Goal: Task Accomplishment & Management: Manage account settings

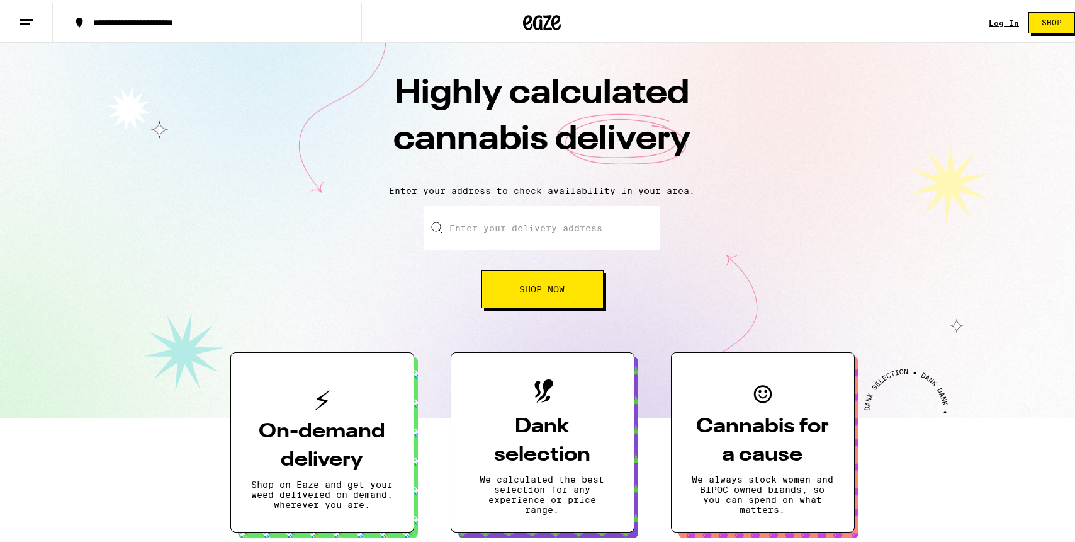
click at [999, 24] on link "Log In" at bounding box center [1004, 20] width 30 height 8
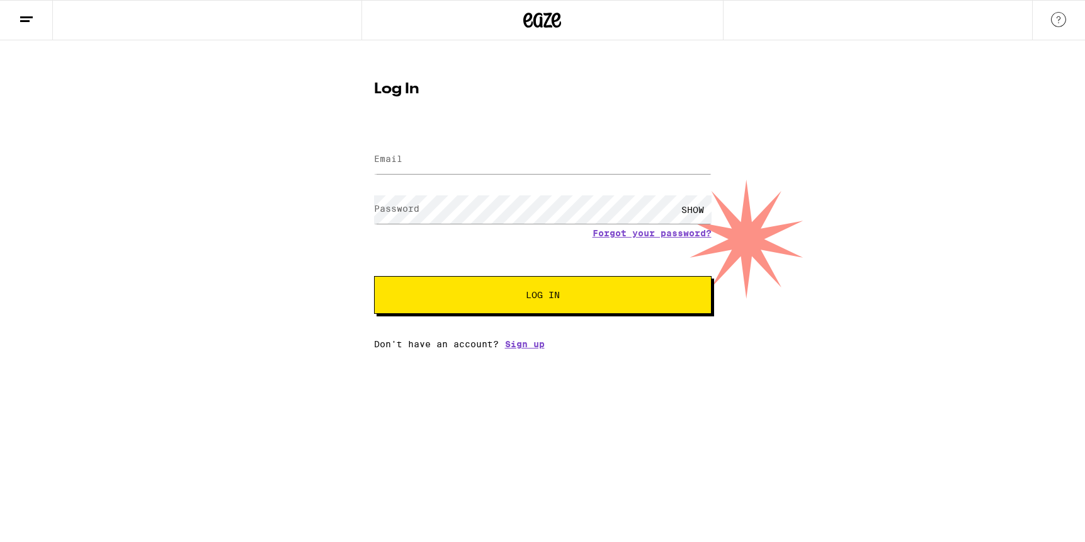
click at [657, 226] on div "SHOW" at bounding box center [543, 209] width 338 height 37
click at [655, 232] on link "Forgot your password?" at bounding box center [652, 233] width 119 height 10
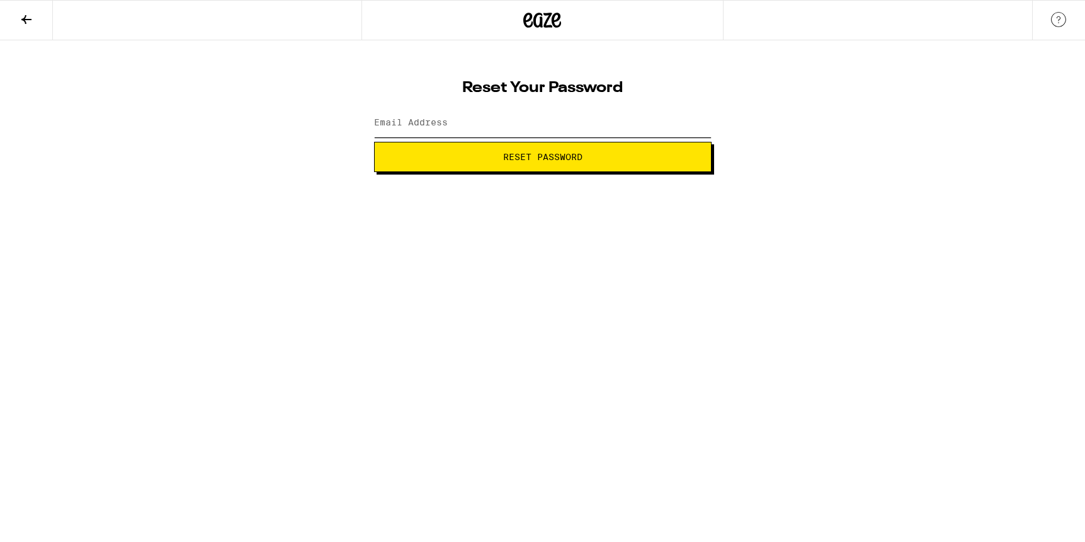
click at [595, 118] on input "Email Address" at bounding box center [543, 123] width 338 height 28
type input "[EMAIL_ADDRESS][DOMAIN_NAME]"
click at [547, 167] on button "Reset Password" at bounding box center [543, 157] width 338 height 30
click at [697, 124] on div "SHOW" at bounding box center [693, 123] width 38 height 28
click at [435, 119] on label "New password" at bounding box center [408, 122] width 68 height 10
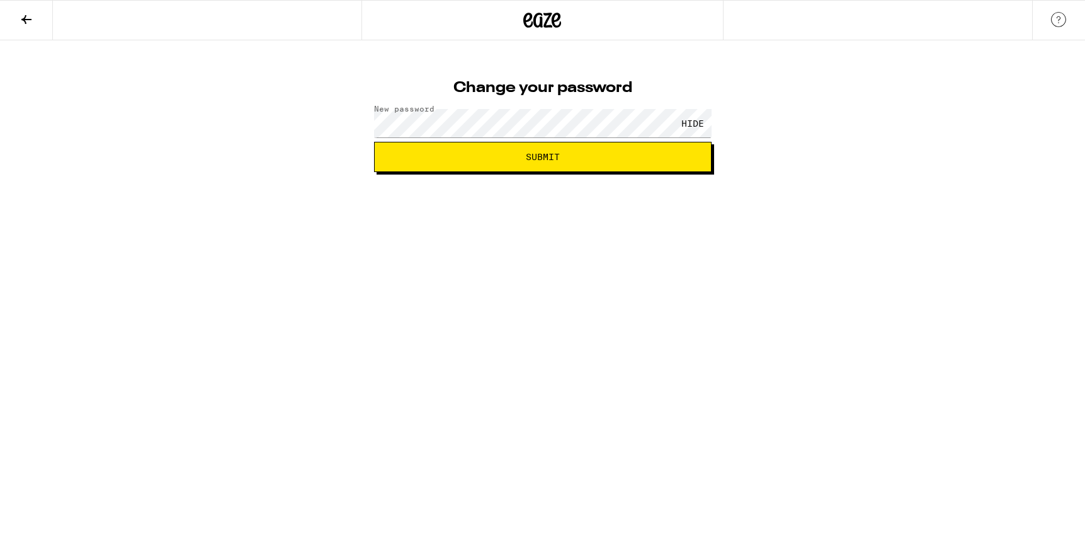
click at [584, 158] on span "Submit" at bounding box center [543, 156] width 316 height 9
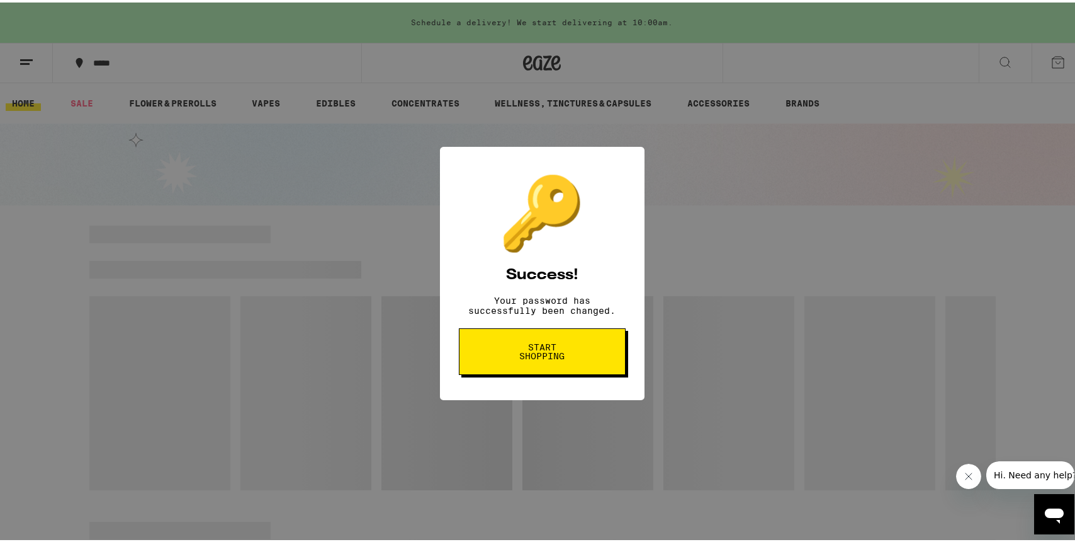
click at [557, 351] on span "Start shopping" at bounding box center [542, 349] width 65 height 18
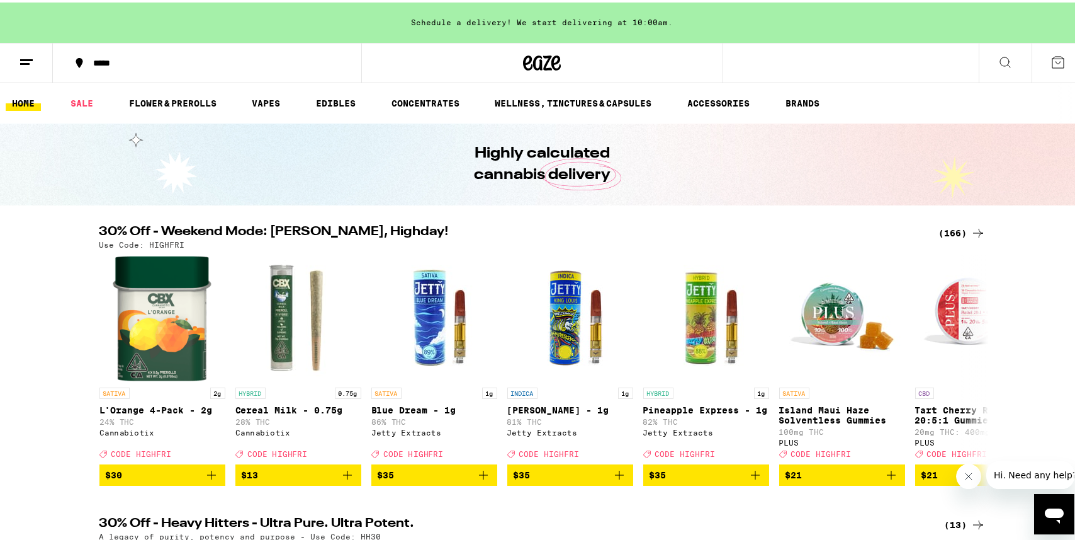
click at [998, 62] on icon at bounding box center [1005, 59] width 15 height 15
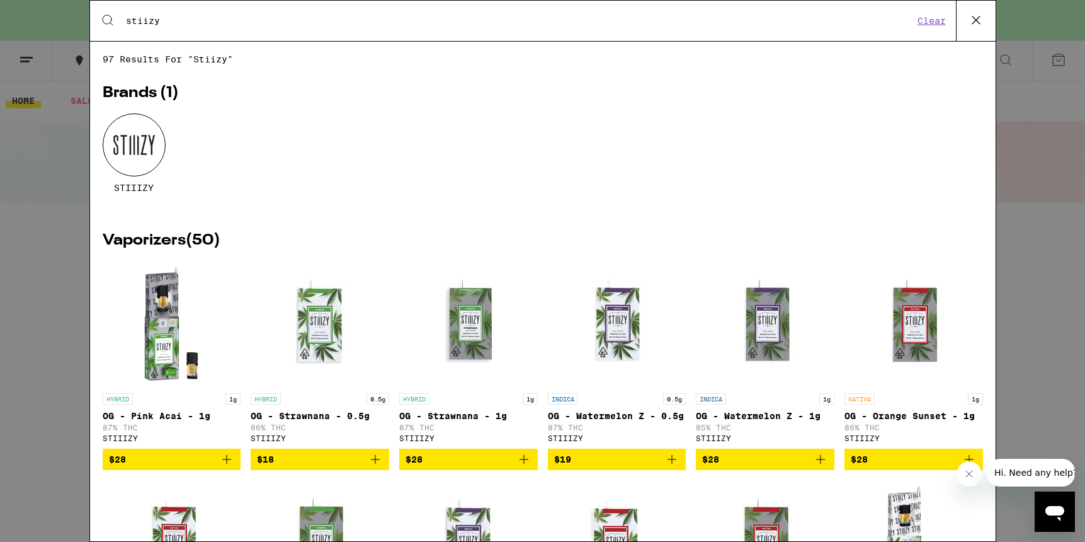
type input "stiizy"
click at [130, 161] on div at bounding box center [134, 144] width 63 height 63
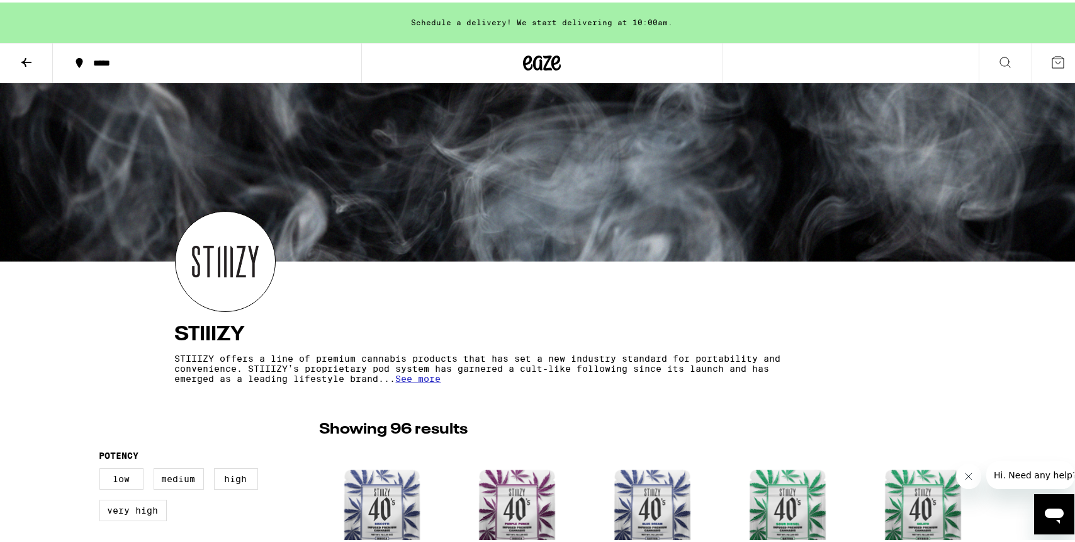
click at [589, 25] on div "Schedule a delivery! We start delivering at 10:00am." at bounding box center [542, 20] width 1085 height 40
